Goal: Find specific page/section: Find specific page/section

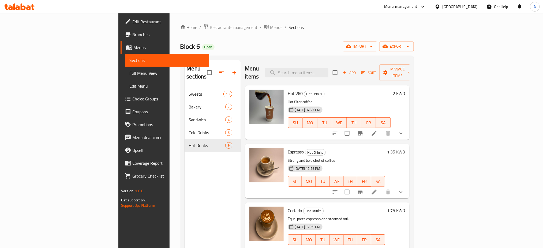
click at [210, 27] on span "Restaurants management" at bounding box center [234, 27] width 48 height 6
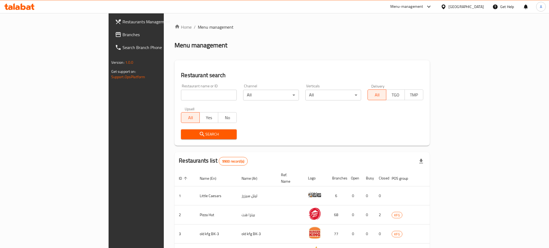
click at [151, 94] on div at bounding box center [274, 124] width 549 height 248
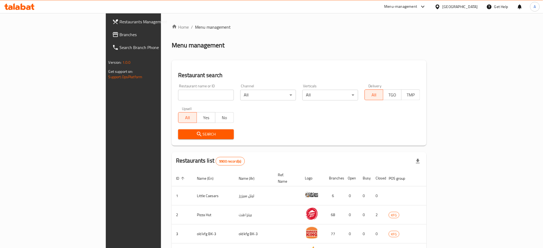
click at [178, 94] on input "search" at bounding box center [206, 95] width 56 height 11
paste input "701631"
type input "701631"
click at [183, 137] on span "Search" at bounding box center [206, 134] width 47 height 7
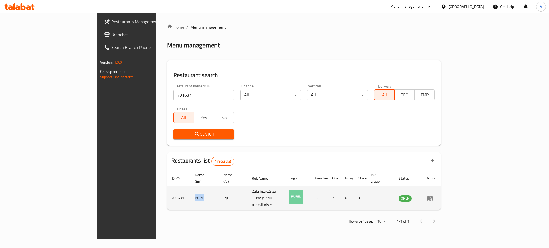
drag, startPoint x: 138, startPoint y: 190, endPoint x: 126, endPoint y: 190, distance: 12.3
click at [191, 190] on td "PURE" at bounding box center [205, 199] width 28 height 24
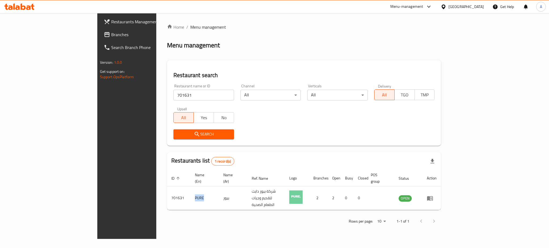
copy td "PURE"
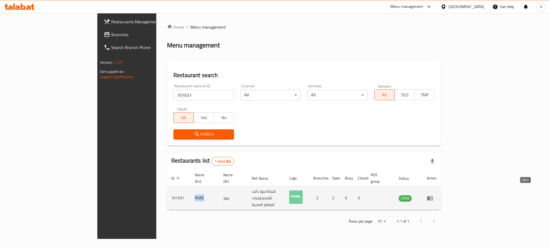
click at [437, 195] on link "enhanced table" at bounding box center [432, 198] width 10 height 6
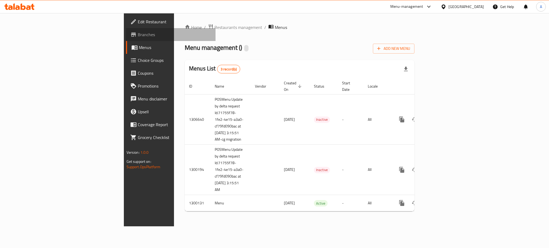
click at [138, 32] on span "Branches" at bounding box center [174, 34] width 73 height 6
